Goal: Task Accomplishment & Management: Manage account settings

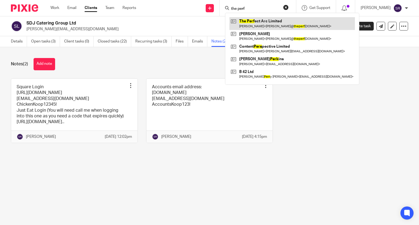
type input "the perf"
click at [284, 26] on link at bounding box center [291, 23] width 125 height 13
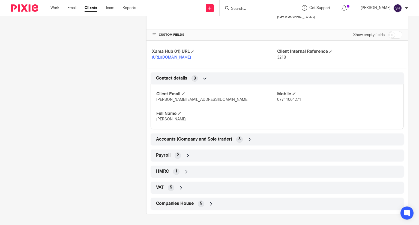
scroll to position [212, 0]
click at [177, 154] on span "2" at bounding box center [178, 155] width 2 height 5
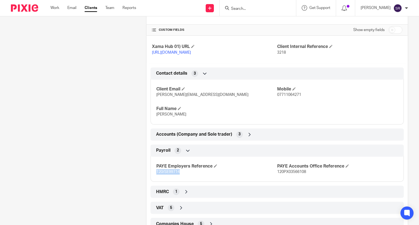
drag, startPoint x: 180, startPoint y: 178, endPoint x: 154, endPoint y: 178, distance: 25.6
click at [154, 178] on div "PAYE Employers Reference 120/SE99714 PAYE Accounts Office Reference 120PX035661…" at bounding box center [277, 167] width 253 height 29
copy span "120/SE99714"
drag, startPoint x: 304, startPoint y: 177, endPoint x: 274, endPoint y: 178, distance: 30.3
click at [277, 175] on p "120PX03566108" at bounding box center [337, 171] width 121 height 5
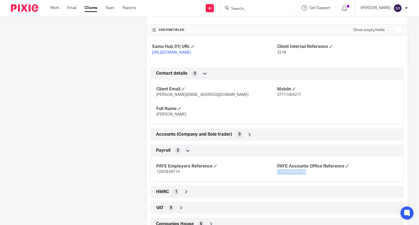
copy span "120PX03566108"
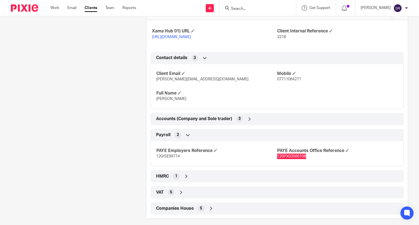
scroll to position [237, 0]
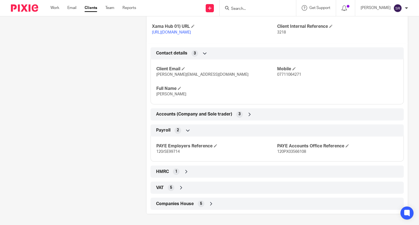
click at [179, 185] on div "VAT 5" at bounding box center [277, 187] width 245 height 9
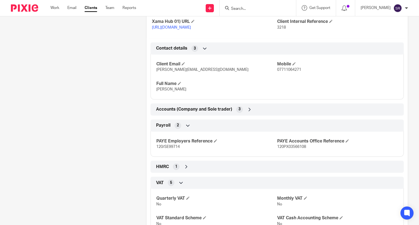
drag, startPoint x: 179, startPoint y: 185, endPoint x: 196, endPoint y: 184, distance: 16.6
click at [195, 185] on div "VAT 5" at bounding box center [277, 182] width 245 height 9
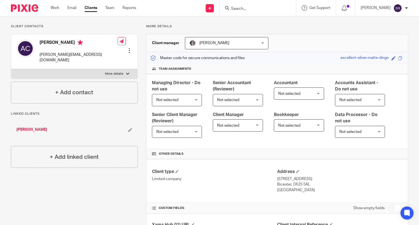
scroll to position [0, 0]
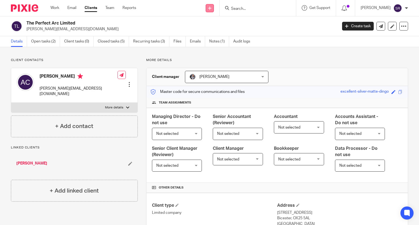
click at [211, 9] on icon at bounding box center [209, 8] width 3 height 3
click at [218, 32] on link "Create task" at bounding box center [221, 33] width 38 height 8
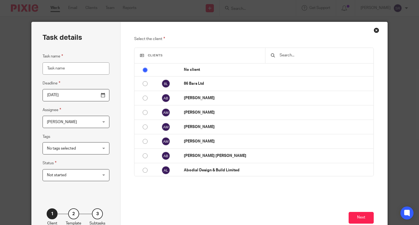
click at [277, 56] on div at bounding box center [319, 55] width 108 height 15
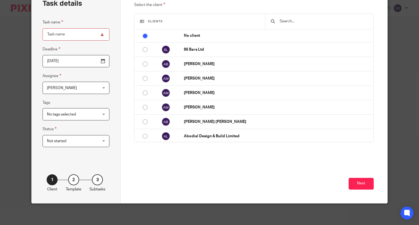
click at [302, 20] on input "text" at bounding box center [323, 21] width 89 height 6
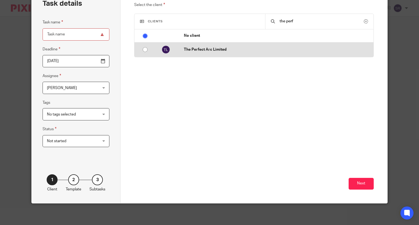
type input "the perf"
click at [239, 49] on p "The Perfect Arc Limited" at bounding box center [277, 49] width 187 height 5
radio input "false"
radio input "true"
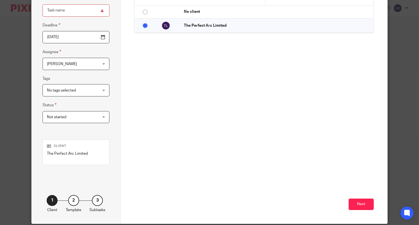
scroll to position [79, 0]
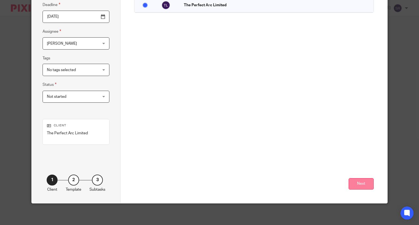
click at [349, 184] on button "Next" at bounding box center [361, 184] width 25 height 12
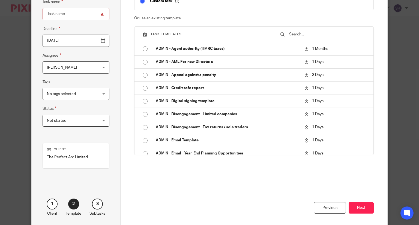
scroll to position [51, 0]
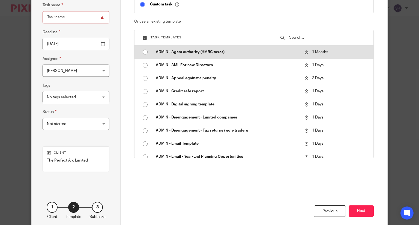
click at [211, 51] on p "ADMIN - Agent authority (HMRC taxes)" at bounding box center [227, 51] width 143 height 5
type input "2025-09-12"
type input "ADMIN - Agent authority (HMRC taxes)"
checkbox input "false"
radio input "true"
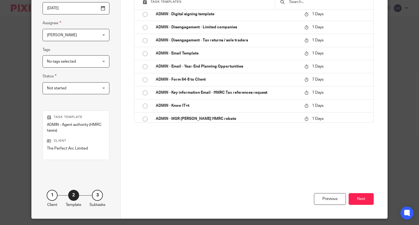
scroll to position [102, 0]
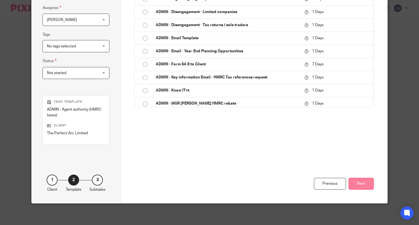
click at [363, 185] on button "Next" at bounding box center [361, 184] width 25 height 12
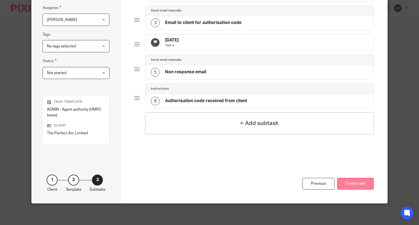
click at [345, 181] on button "Create task" at bounding box center [355, 184] width 37 height 12
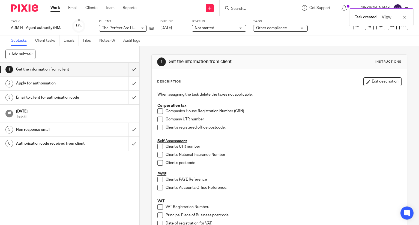
scroll to position [27, 0]
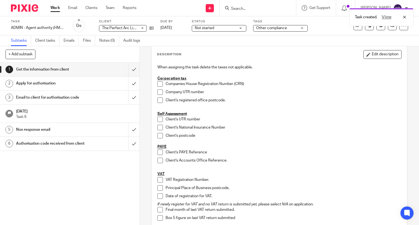
click at [159, 152] on span at bounding box center [159, 152] width 5 height 5
click at [159, 161] on span at bounding box center [159, 160] width 5 height 5
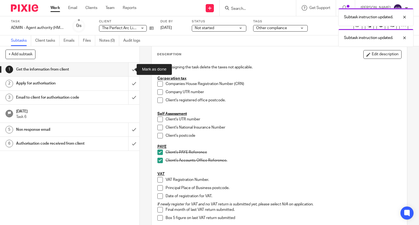
click at [128, 68] on input "submit" at bounding box center [69, 70] width 139 height 14
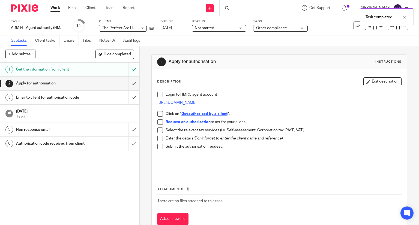
click at [158, 94] on span at bounding box center [159, 94] width 5 height 5
click at [157, 113] on span at bounding box center [159, 113] width 5 height 5
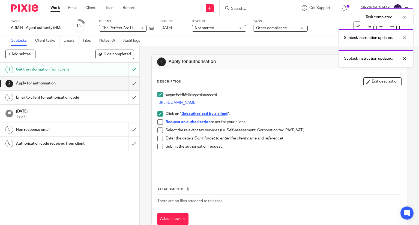
click at [158, 121] on span at bounding box center [159, 121] width 5 height 5
click at [160, 130] on span at bounding box center [159, 130] width 5 height 5
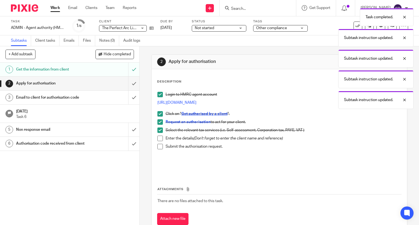
click at [160, 137] on span at bounding box center [159, 138] width 5 height 5
click at [158, 146] on span at bounding box center [159, 146] width 5 height 5
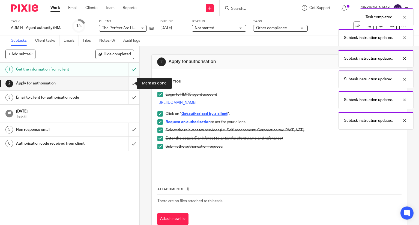
click at [128, 84] on input "submit" at bounding box center [69, 84] width 139 height 14
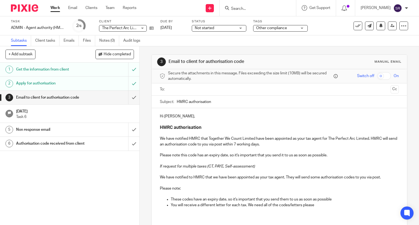
drag, startPoint x: 209, startPoint y: 102, endPoint x: 182, endPoint y: 106, distance: 27.0
click at [168, 100] on div "Subject: HMRC authorisation" at bounding box center [279, 102] width 239 height 12
click at [128, 96] on input "submit" at bounding box center [69, 98] width 139 height 14
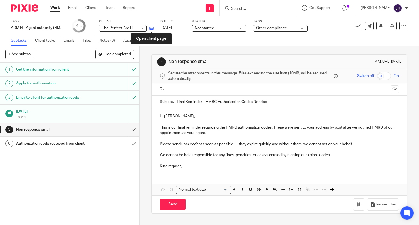
click at [152, 29] on icon at bounding box center [151, 28] width 4 height 4
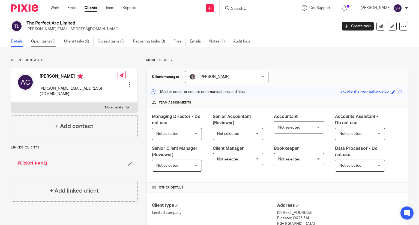
click at [50, 41] on link "Open tasks (3)" at bounding box center [45, 41] width 29 height 11
